Goal: Task Accomplishment & Management: Use online tool/utility

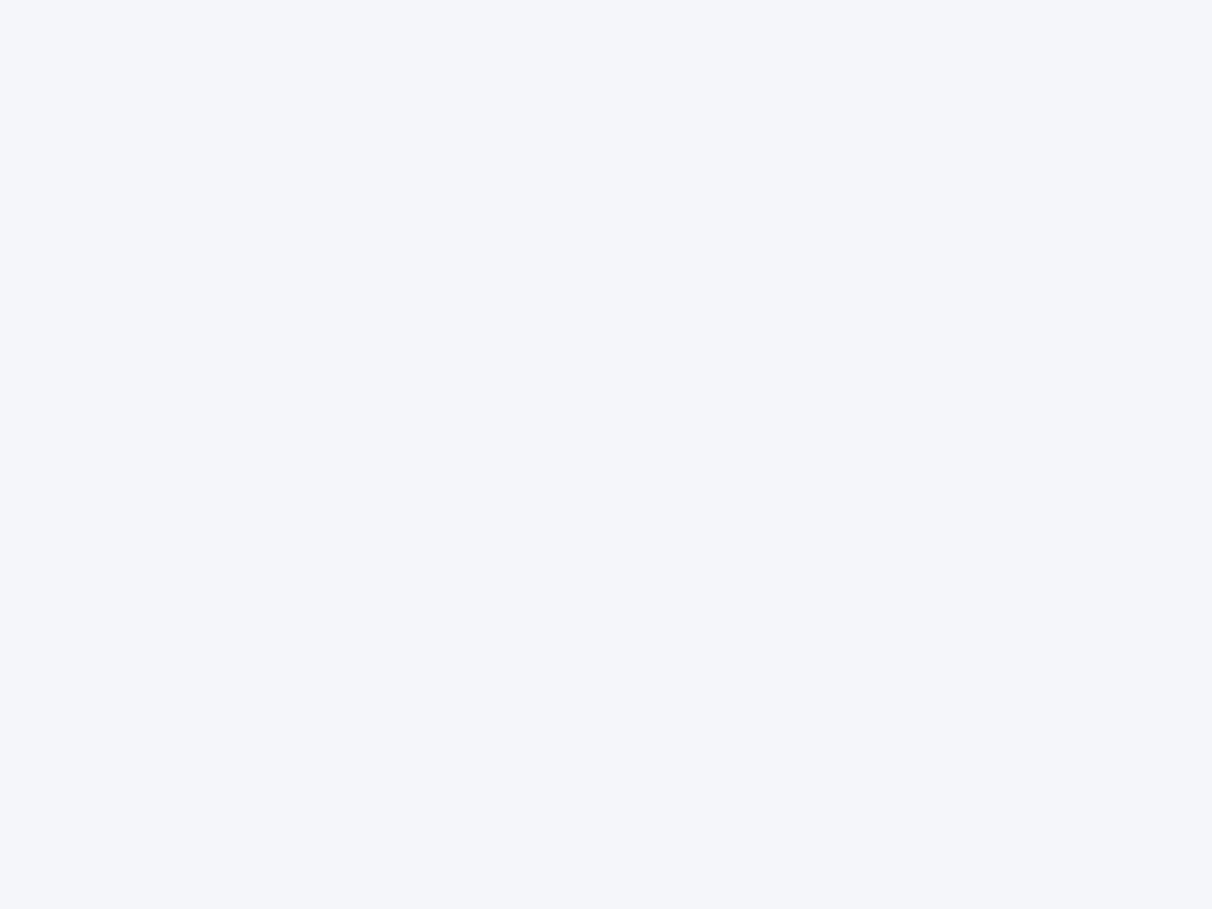
click at [606, 454] on div at bounding box center [606, 454] width 1212 height 909
